Goal: Transaction & Acquisition: Obtain resource

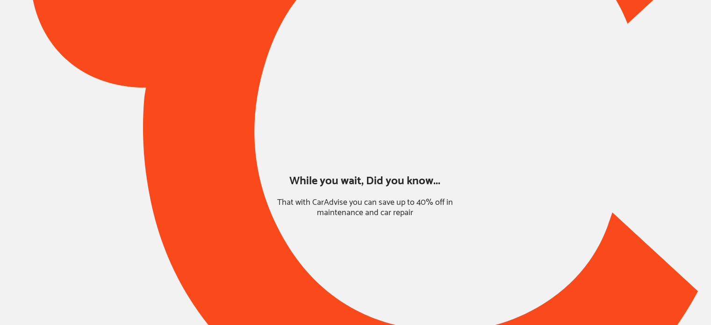
type input "*****"
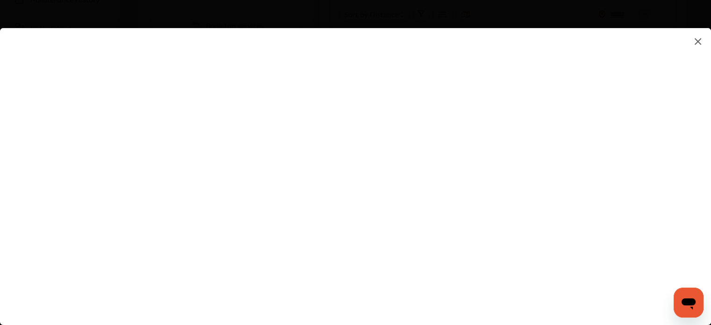
scroll to position [227, 0]
click at [701, 9] on div at bounding box center [363, 170] width 726 height 340
click at [695, 40] on img at bounding box center [697, 42] width 11 height 12
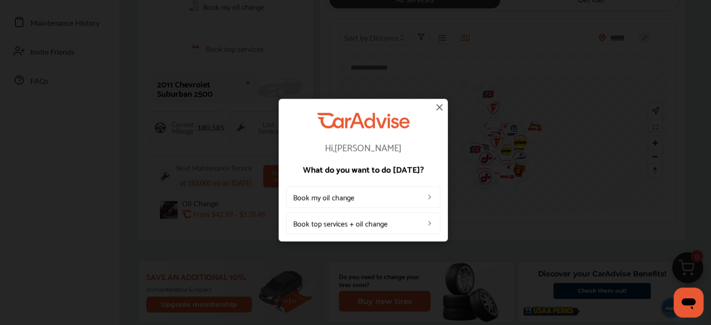
click at [439, 107] on img at bounding box center [439, 106] width 11 height 11
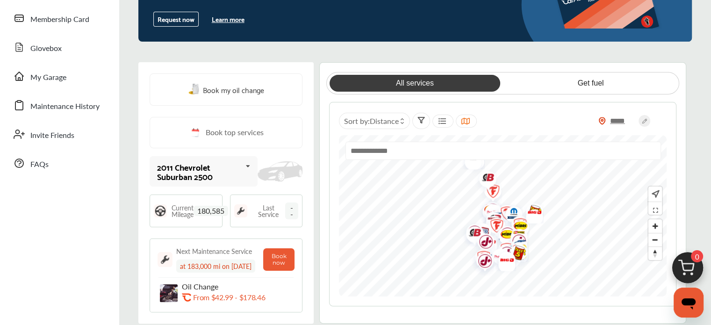
scroll to position [149, 0]
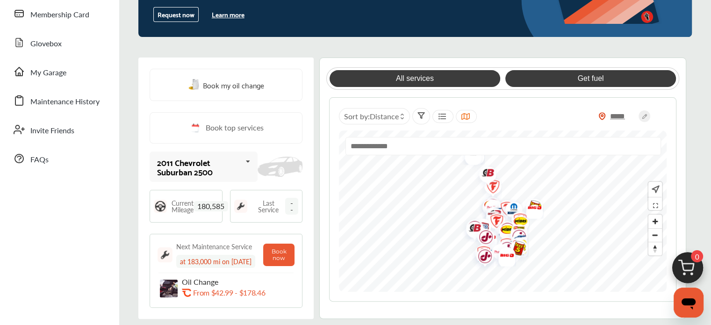
click at [597, 80] on link "Get fuel" at bounding box center [590, 78] width 171 height 17
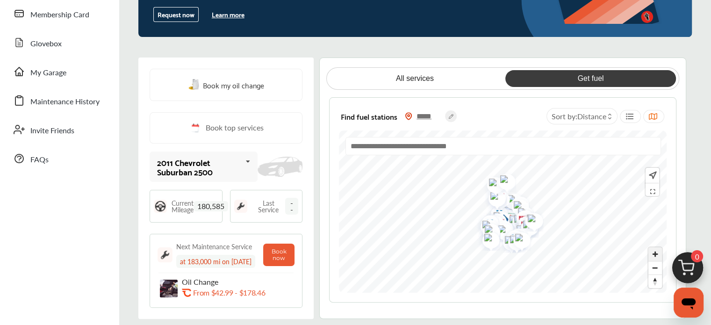
click at [654, 251] on span "Zoom in" at bounding box center [655, 254] width 14 height 14
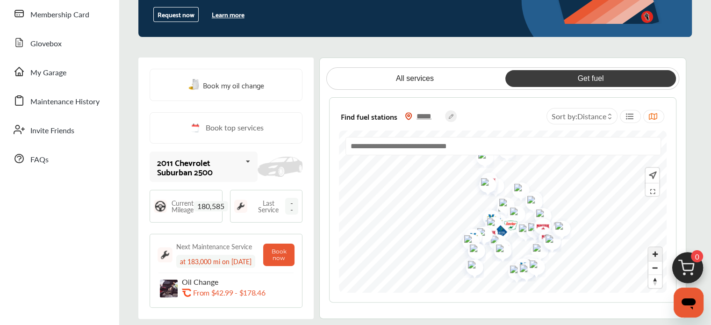
click at [654, 251] on span "Zoom in" at bounding box center [655, 254] width 14 height 14
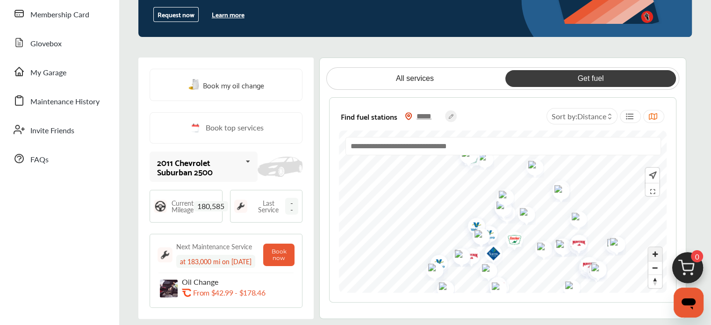
click at [654, 251] on span "Zoom in" at bounding box center [655, 254] width 14 height 14
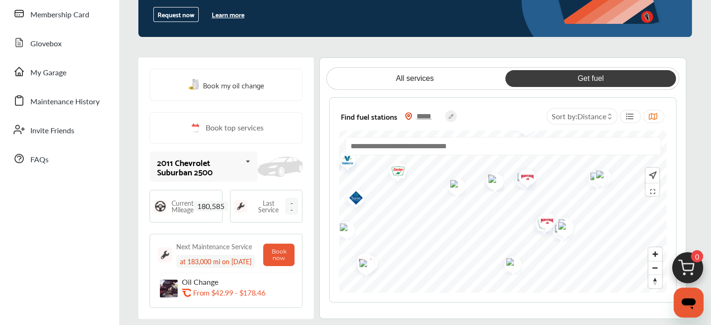
click at [521, 176] on html "My Account Dashboard Approvals Maintenance Schedule Membership Card Fuel Gloveb…" at bounding box center [355, 13] width 711 height 325
click at [654, 252] on span "Zoom in" at bounding box center [655, 254] width 14 height 14
click at [654, 254] on span "Zoom in" at bounding box center [655, 254] width 14 height 14
click at [711, 176] on html "My Account Dashboard Approvals Maintenance Schedule Membership Card Fuel Gloveb…" at bounding box center [355, 13] width 711 height 325
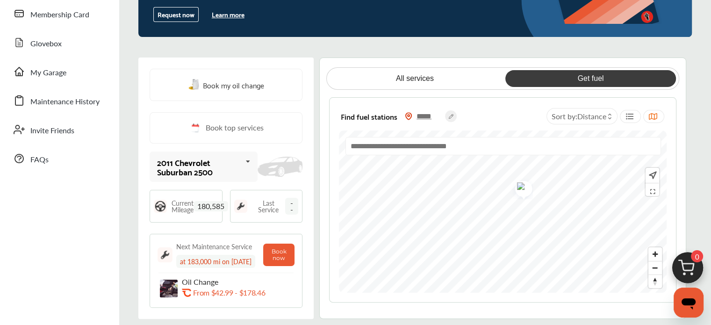
click at [505, 151] on div at bounding box center [503, 211] width 328 height 163
click at [653, 250] on span "Zoom in" at bounding box center [655, 254] width 14 height 14
click at [540, 201] on img "Map marker" at bounding box center [537, 196] width 25 height 23
click at [231, 14] on button "Learn more" at bounding box center [228, 14] width 40 height 14
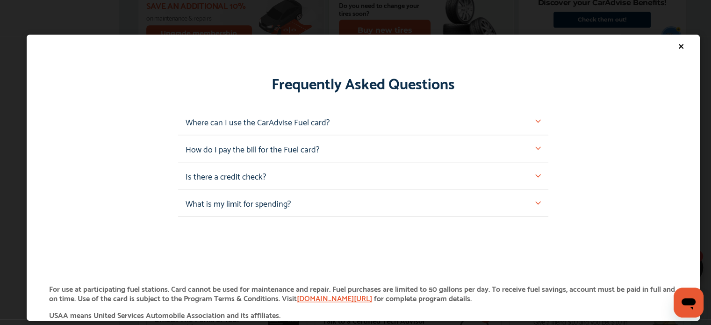
scroll to position [864, 0]
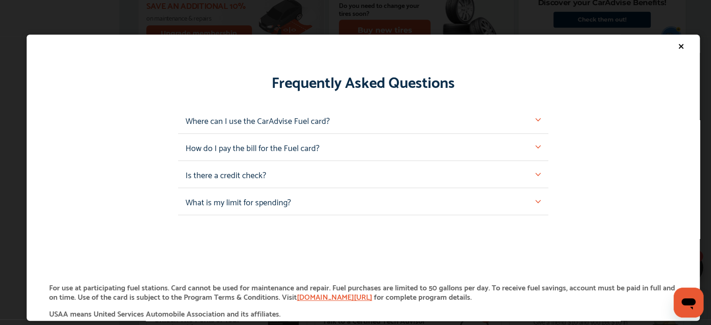
click at [535, 119] on img at bounding box center [538, 120] width 6 height 6
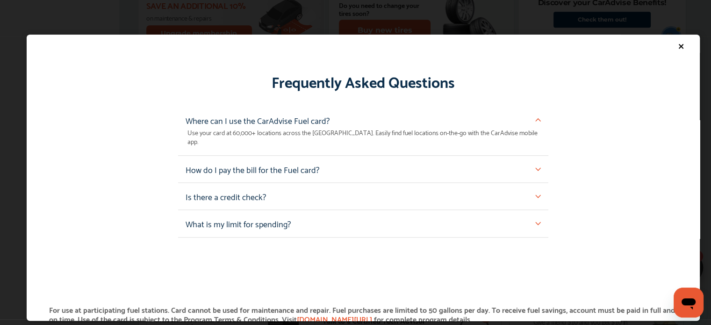
click at [677, 45] on icon at bounding box center [680, 46] width 7 height 7
